Goal: Find specific page/section: Find specific page/section

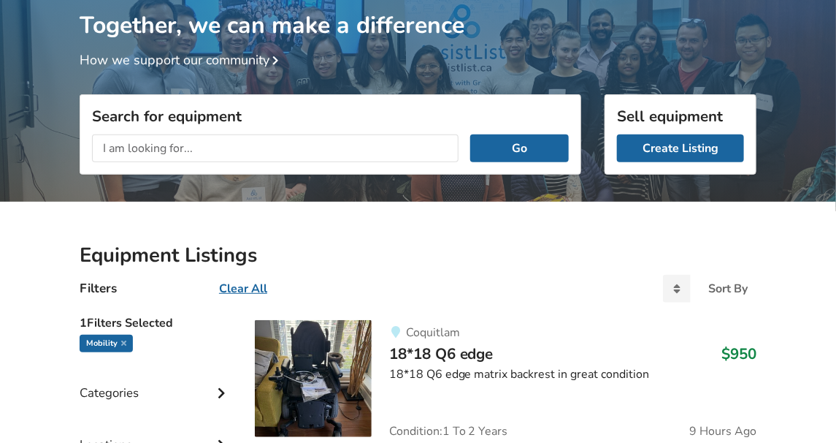
scroll to position [281, 0]
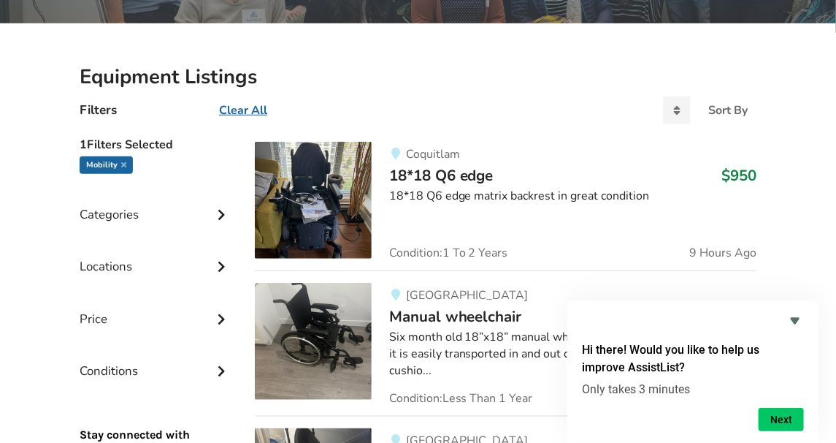
click at [218, 260] on icon at bounding box center [221, 265] width 15 height 12
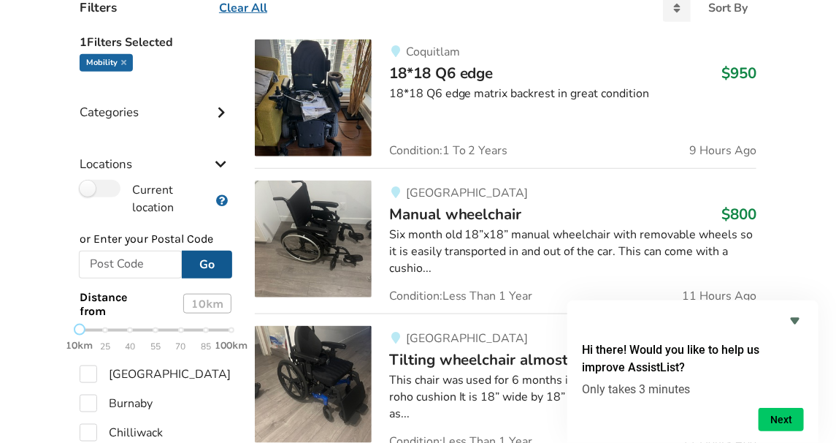
scroll to position [386, 0]
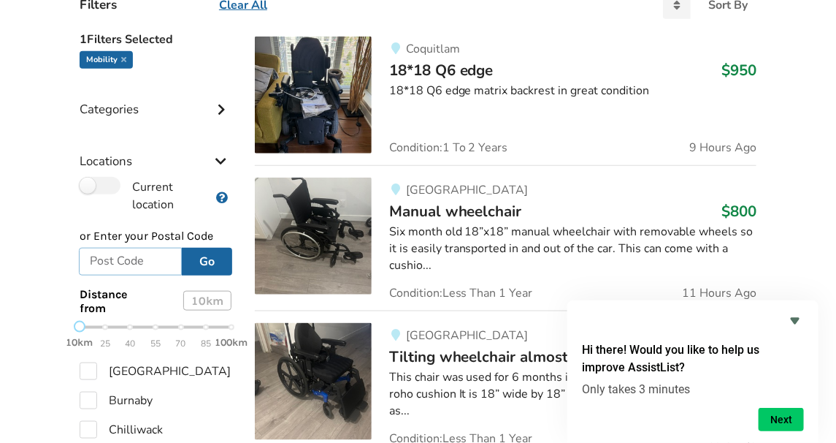
click at [113, 259] on input "text" at bounding box center [130, 262] width 103 height 28
type input "N8H 0C7"
click at [215, 265] on button "Go" at bounding box center [207, 262] width 50 height 28
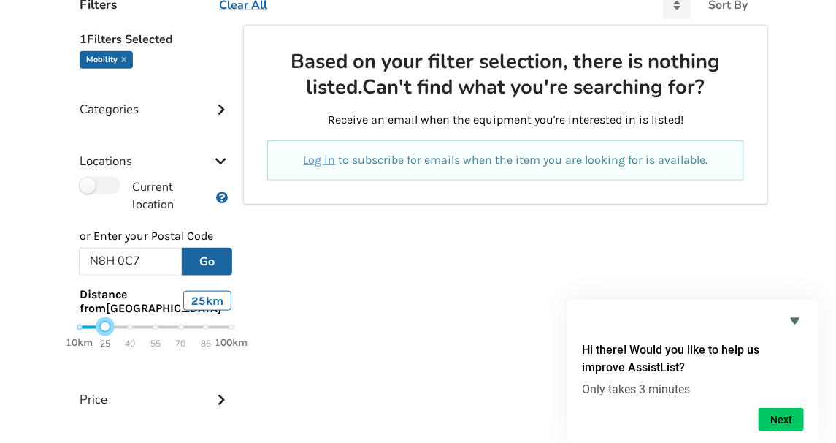
drag, startPoint x: 77, startPoint y: 339, endPoint x: 102, endPoint y: 340, distance: 24.9
click at [102, 332] on div at bounding box center [105, 327] width 12 height 12
drag, startPoint x: 102, startPoint y: 338, endPoint x: 123, endPoint y: 344, distance: 22.7
click at [123, 344] on div "10km 25 40 55 70 85 100km" at bounding box center [156, 335] width 152 height 26
drag, startPoint x: 127, startPoint y: 342, endPoint x: 146, endPoint y: 341, distance: 19.0
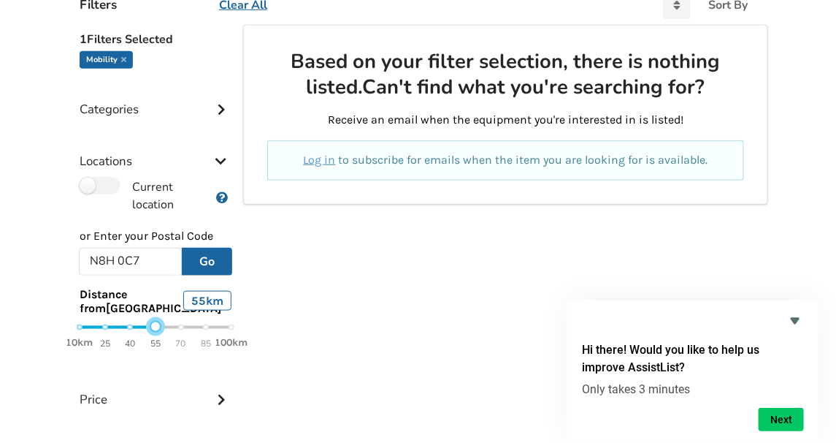
click at [146, 341] on div "10km 25 40 55 70 85 100km" at bounding box center [156, 335] width 152 height 26
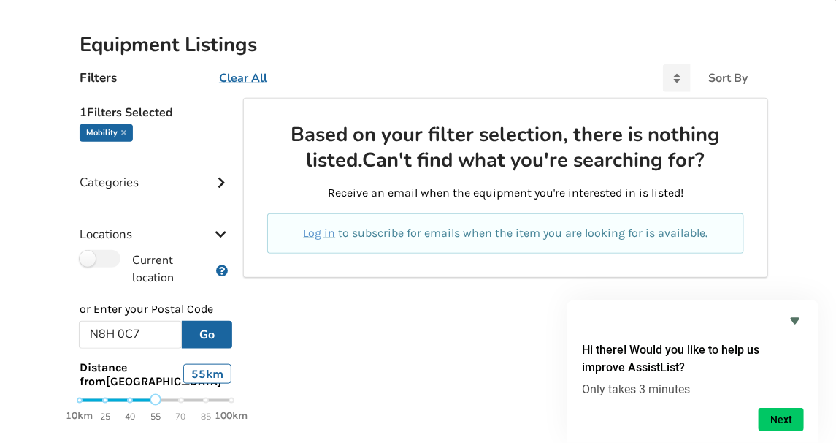
scroll to position [150, 0]
